Goal: Find specific page/section: Find specific page/section

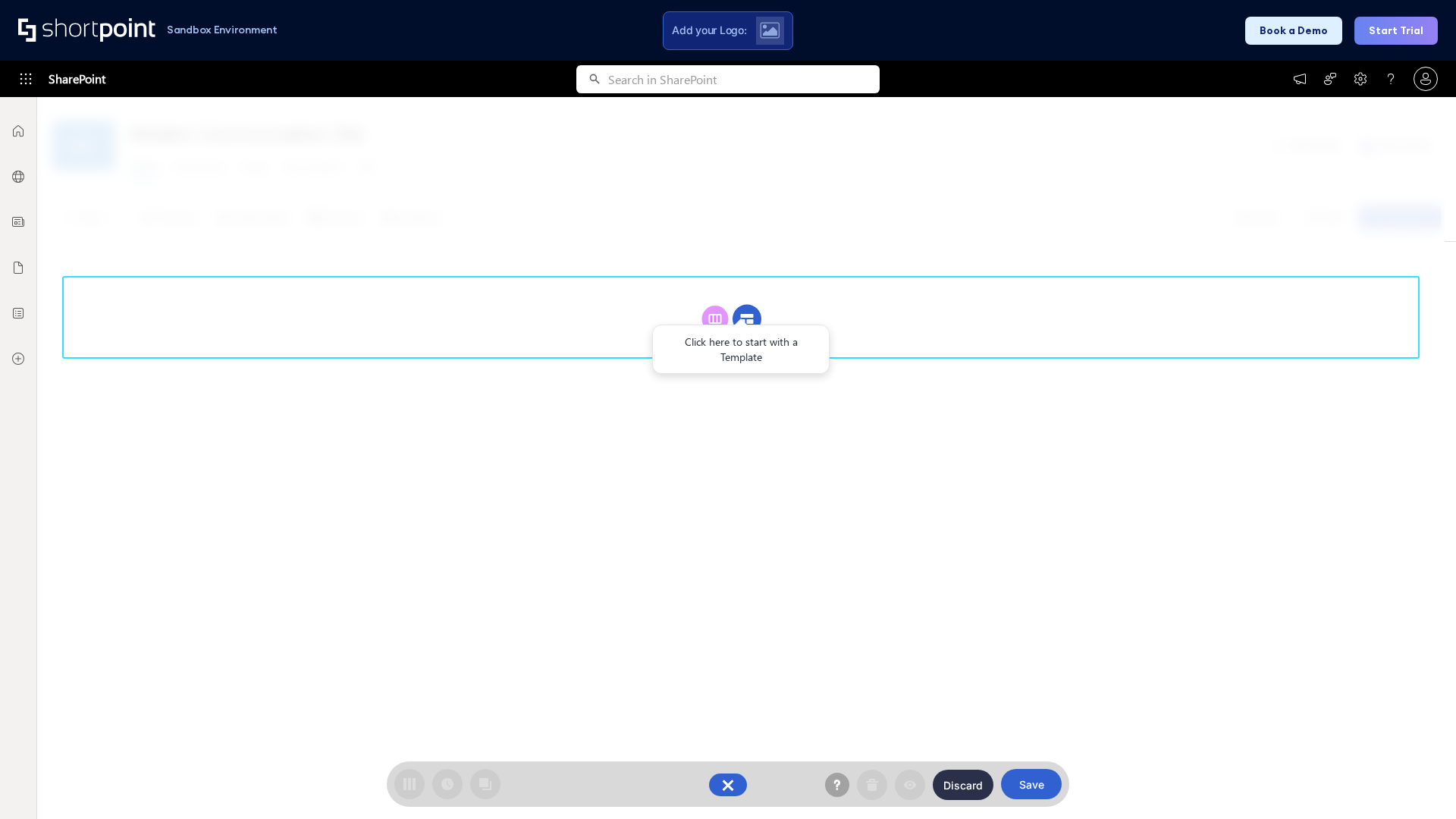
click at [747, 319] on circle at bounding box center [747, 320] width 29 height 29
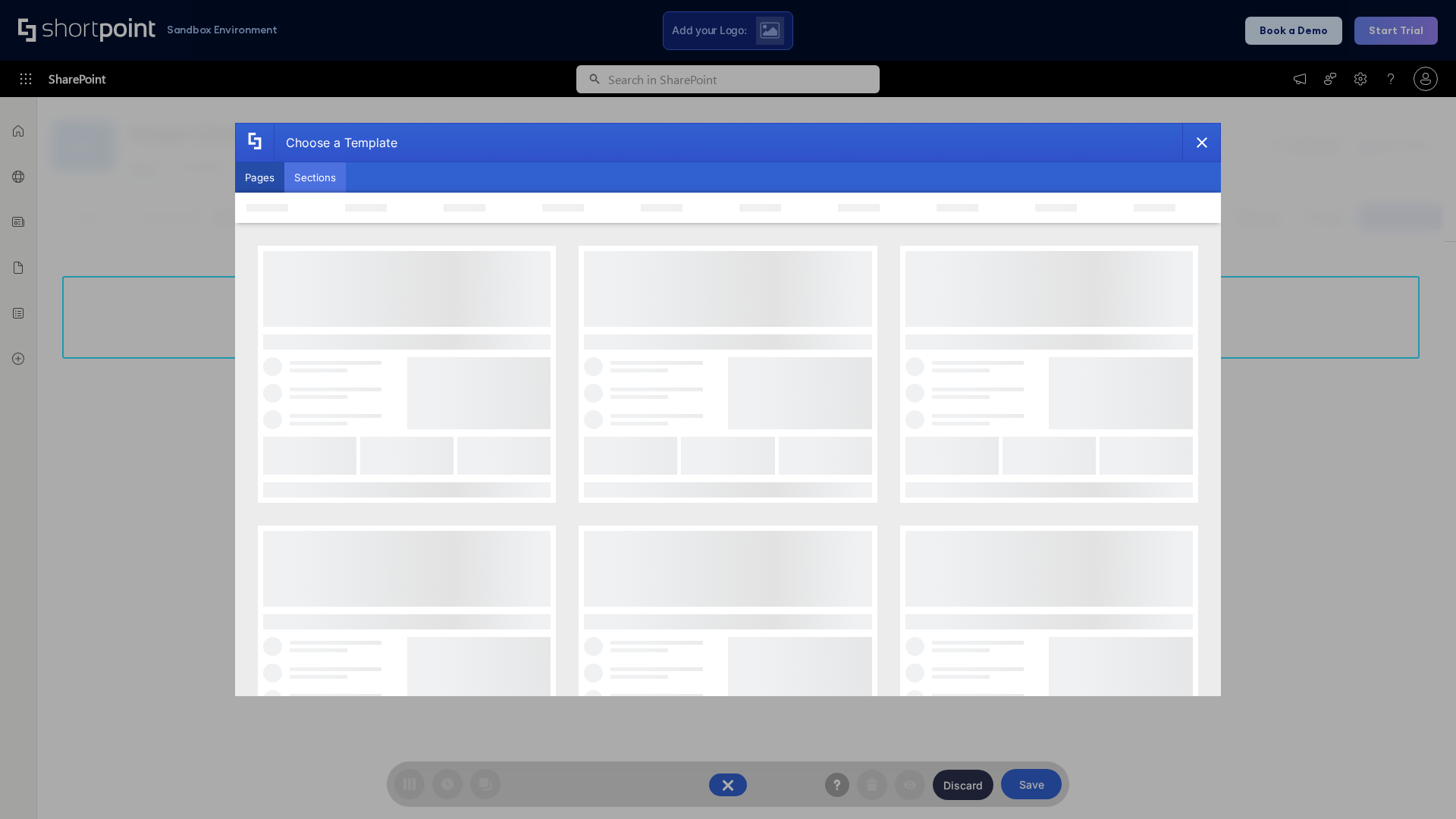
click at [315, 177] on button "Sections" at bounding box center [315, 178] width 61 height 31
type input "Team Dashboard 1"
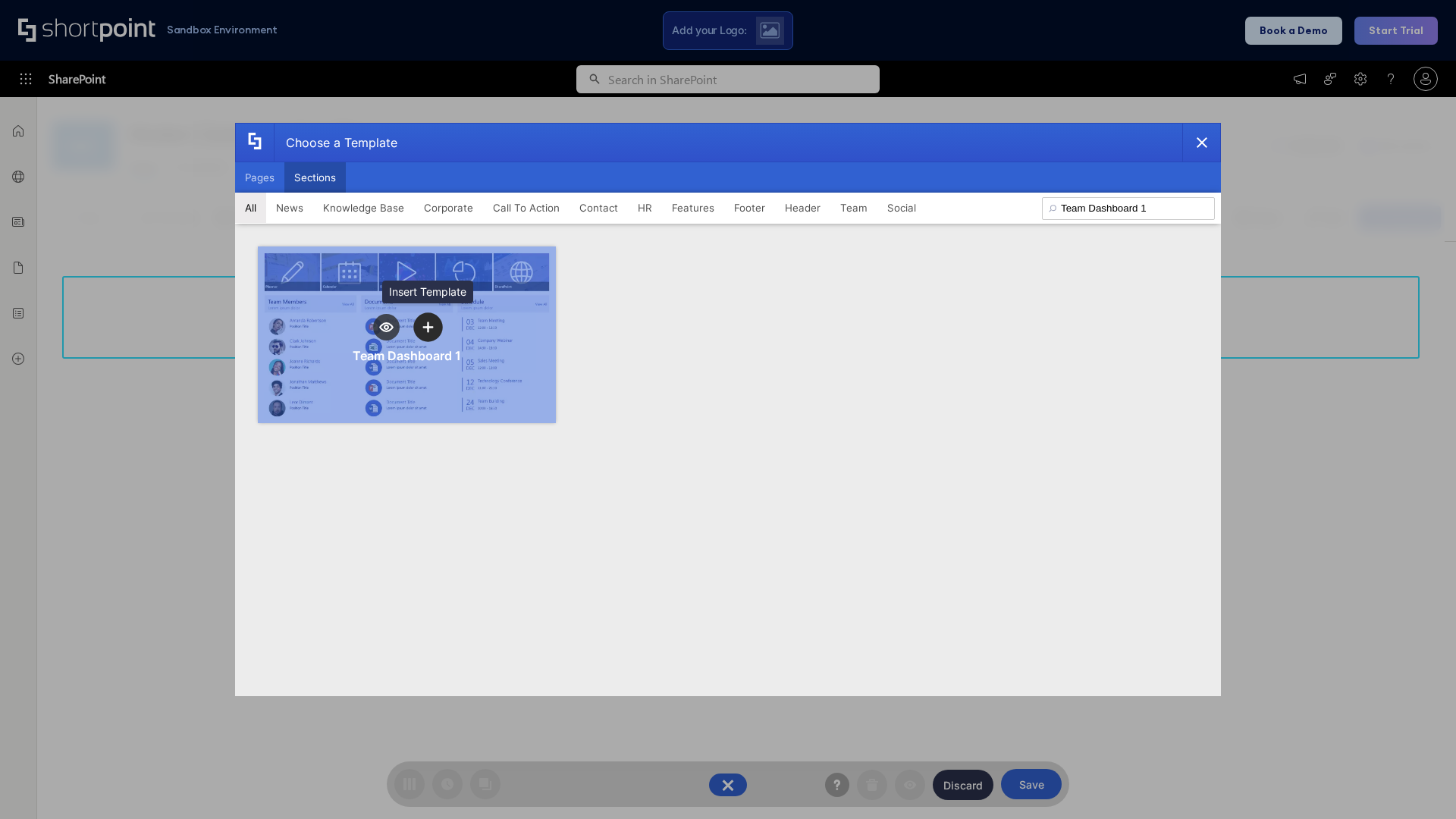
click at [427, 327] on icon "template selector" at bounding box center [427, 326] width 10 height 10
